Goal: Information Seeking & Learning: Find specific fact

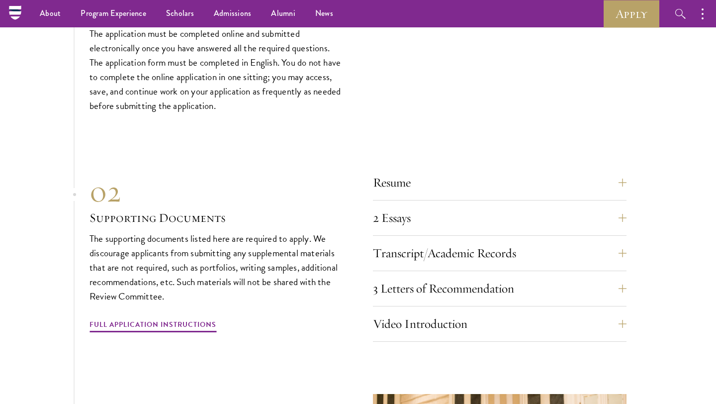
scroll to position [3198, 0]
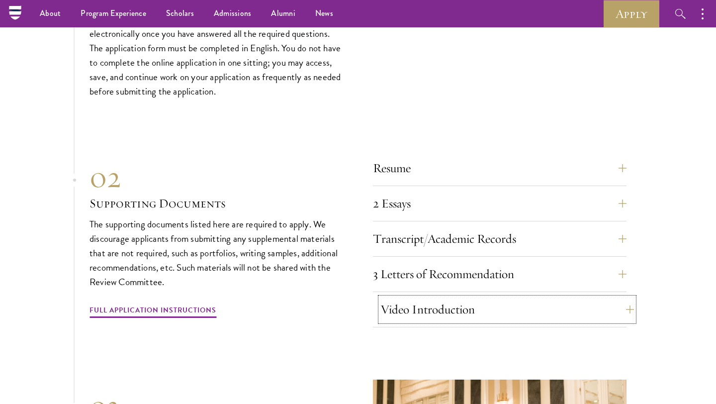
click at [504, 321] on button "Video Introduction" at bounding box center [507, 309] width 254 height 24
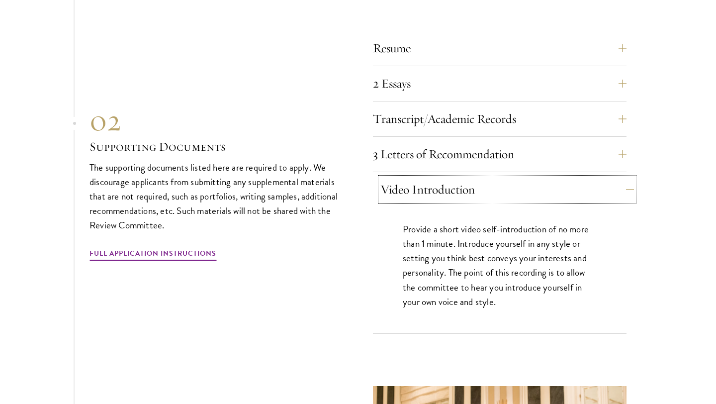
scroll to position [3327, 0]
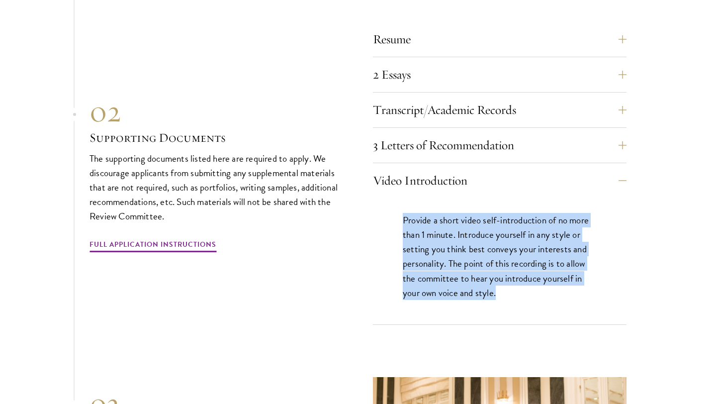
drag, startPoint x: 561, startPoint y: 315, endPoint x: 398, endPoint y: 229, distance: 184.8
click at [398, 229] on div "Provide a short video self-introduction of no more than 1 minute. Introduce you…" at bounding box center [500, 261] width 254 height 126
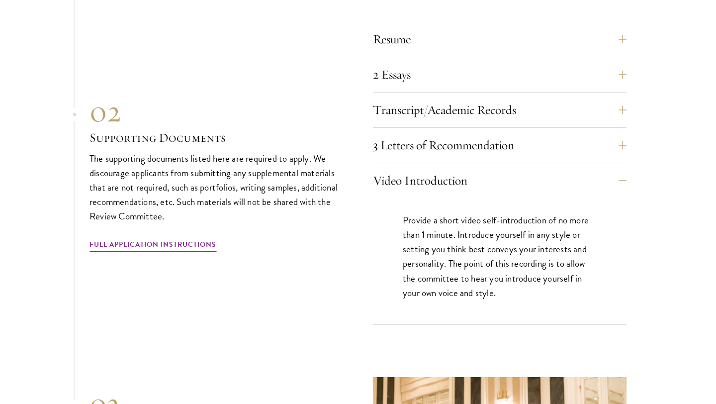
click at [462, 250] on p "Provide a short video self-introduction of no more than 1 minute. Introduce you…" at bounding box center [500, 256] width 194 height 87
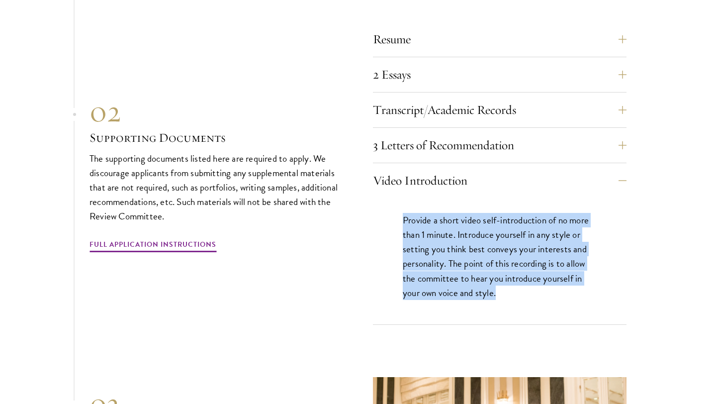
drag, startPoint x: 520, startPoint y: 313, endPoint x: 387, endPoint y: 214, distance: 165.2
click at [387, 215] on div "Provide a short video self-introduction of no more than 1 minute. Introduce you…" at bounding box center [500, 261] width 254 height 126
click at [497, 271] on p "Provide a short video self-introduction of no more than 1 minute. Introduce you…" at bounding box center [500, 256] width 194 height 87
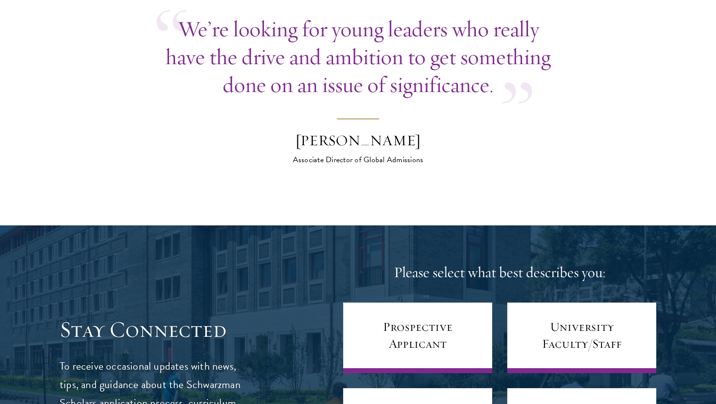
scroll to position [3987, 0]
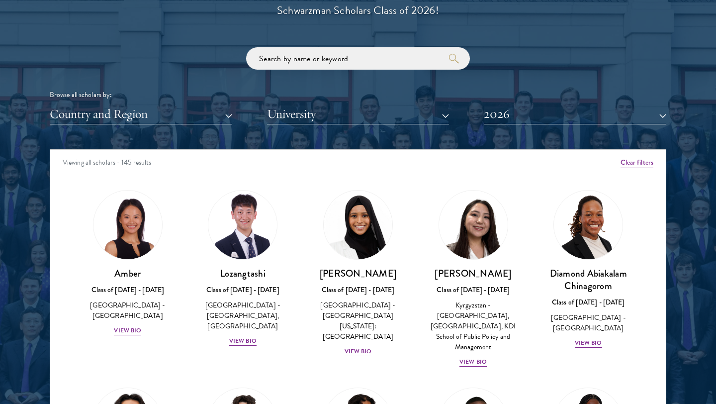
scroll to position [1173, 0]
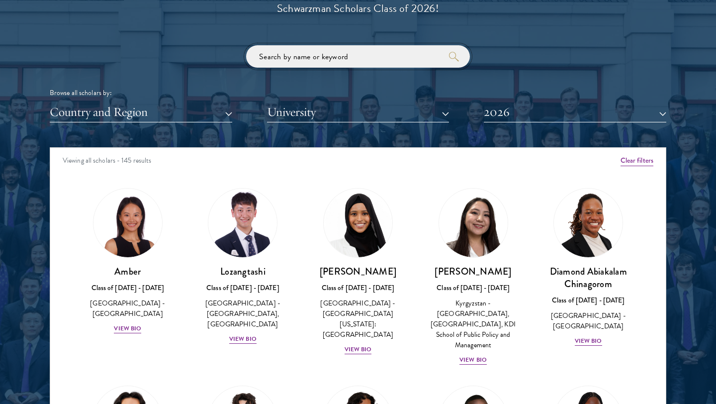
click at [320, 54] on input "search" at bounding box center [358, 56] width 224 height 22
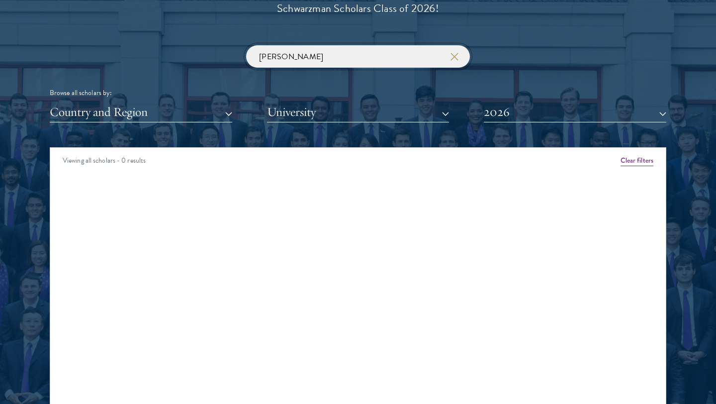
type input "tiffany kwan"
click button "submit" at bounding box center [0, 0] width 0 height 0
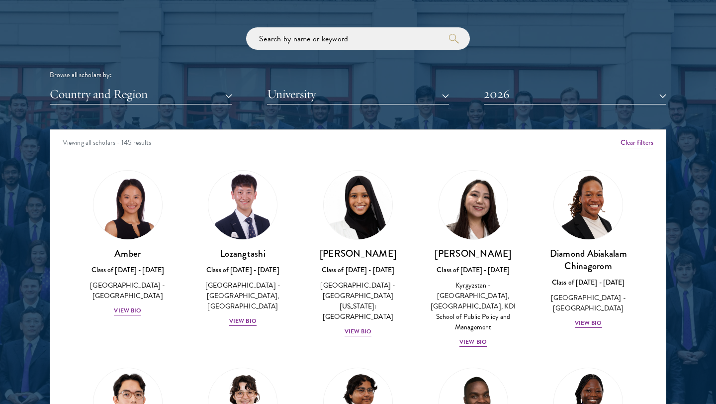
scroll to position [1192, 0]
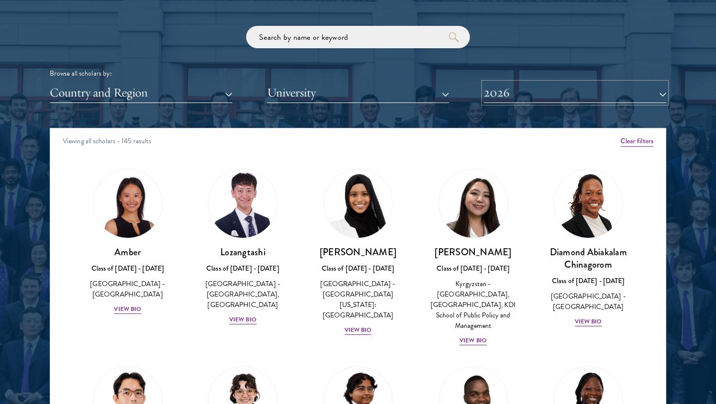
click at [559, 93] on button "2026" at bounding box center [575, 93] width 182 height 20
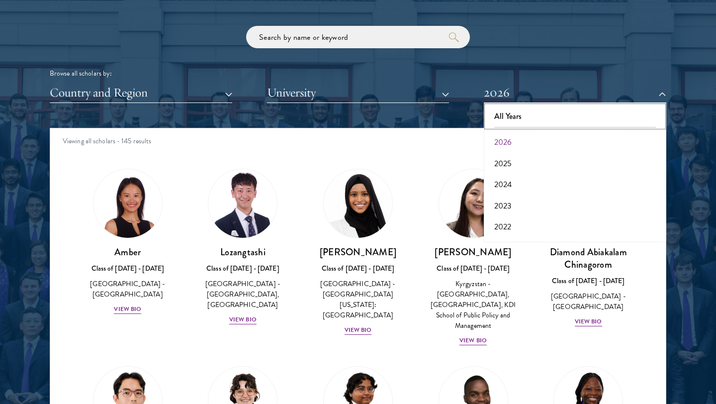
click at [522, 121] on button "All Years" at bounding box center [575, 116] width 176 height 21
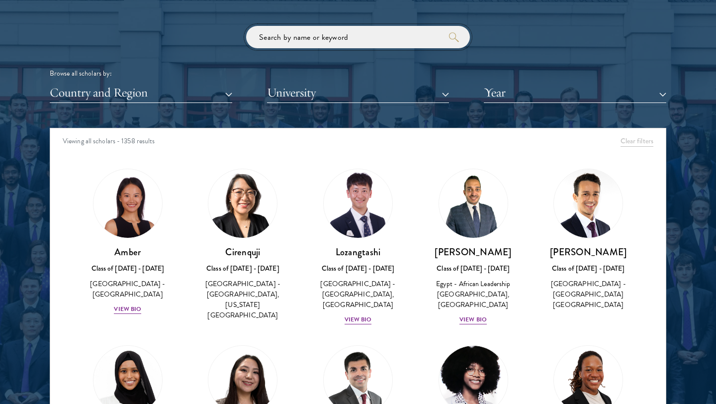
click at [367, 34] on input "search" at bounding box center [358, 37] width 224 height 22
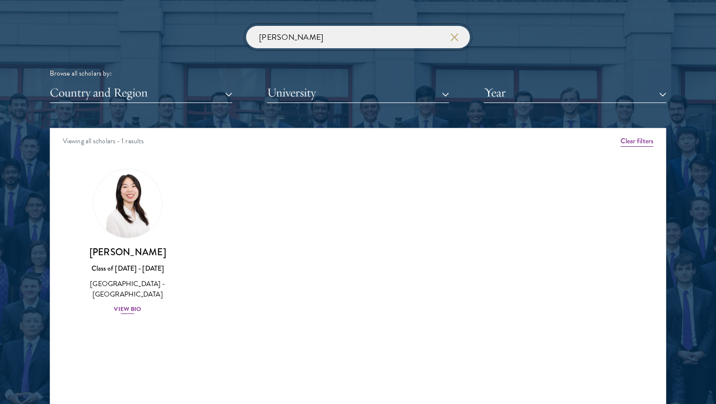
type input "tiffany"
click at [148, 198] on img at bounding box center [128, 204] width 76 height 76
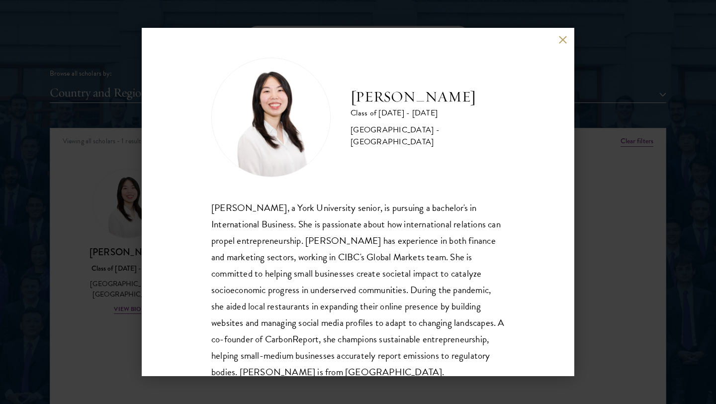
scroll to position [34, 0]
